Goal: Task Accomplishment & Management: Manage account settings

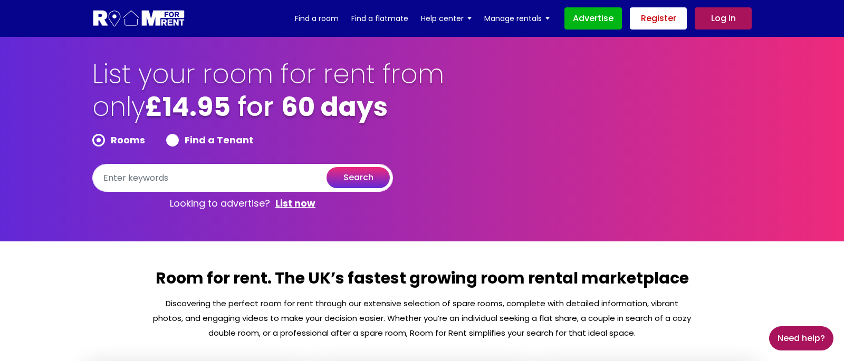
click at [664, 23] on link "Register" at bounding box center [658, 18] width 57 height 22
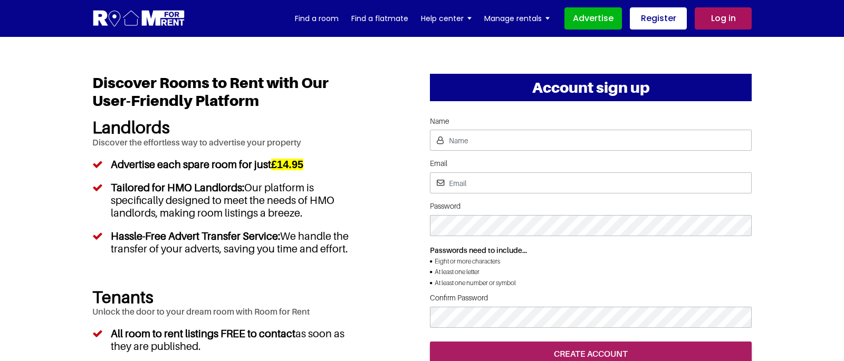
click at [721, 20] on link "Log in" at bounding box center [723, 18] width 57 height 22
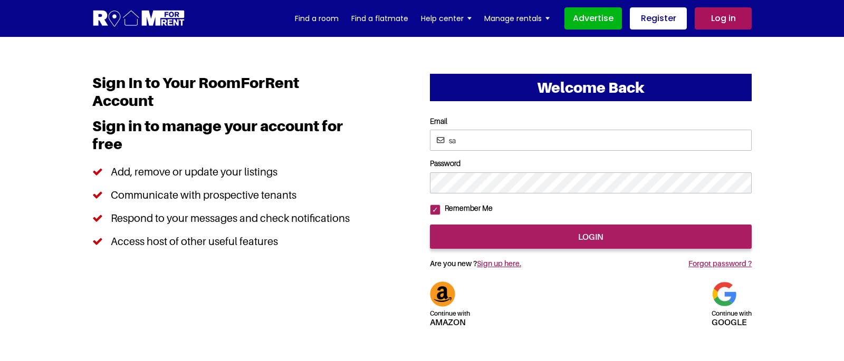
type input "saurabhsentiments@hotmail.com"
click at [367, 236] on div "Welcome Back Continue with Amazon Continue with google Email Password login Ama…" at bounding box center [421, 273] width 675 height 399
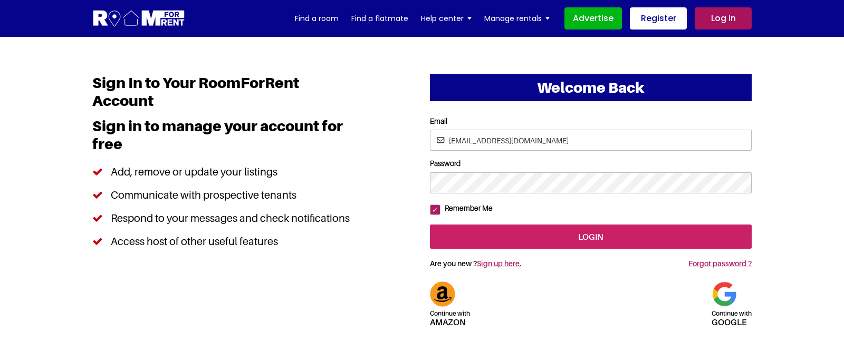
click at [495, 249] on input "login" at bounding box center [591, 237] width 322 height 24
